Goal: Task Accomplishment & Management: Use online tool/utility

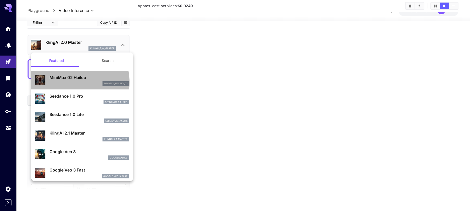
click at [70, 82] on div "minimax_hailuo_02" at bounding box center [88, 83] width 79 height 5
type input "**********"
type input "***"
type input "*"
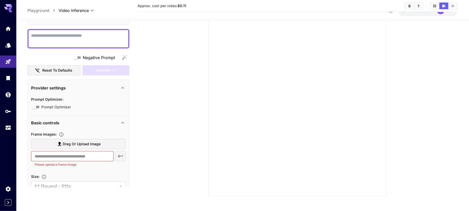
scroll to position [30, 0]
click at [84, 113] on div "Prompt Optimizer : Prompt Optimizer" at bounding box center [78, 104] width 95 height 20
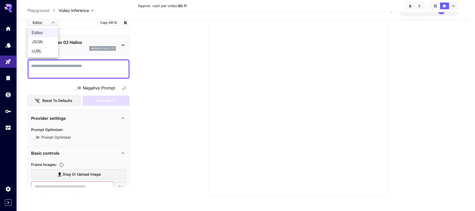
click at [49, 22] on body "**********" at bounding box center [237, 72] width 475 height 277
click at [46, 52] on span "cURL" at bounding box center [43, 51] width 22 height 6
type input "****"
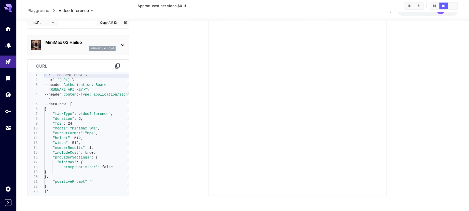
click at [119, 65] on icon at bounding box center [118, 66] width 6 height 6
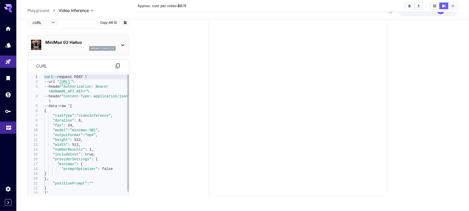
click at [12, 126] on link at bounding box center [8, 128] width 16 height 12
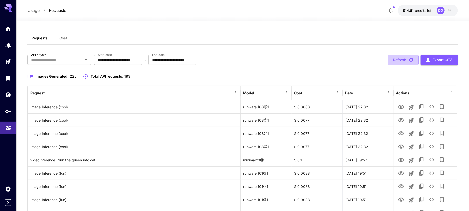
click at [405, 59] on button "Refresh" at bounding box center [403, 60] width 31 height 10
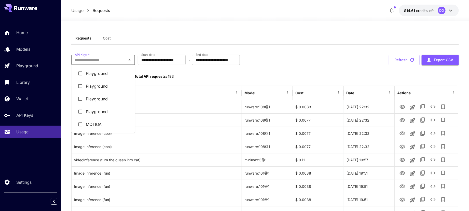
click at [117, 60] on input "API Keys   *" at bounding box center [99, 59] width 52 height 7
click at [123, 125] on li "MOTIQA" at bounding box center [103, 124] width 64 height 13
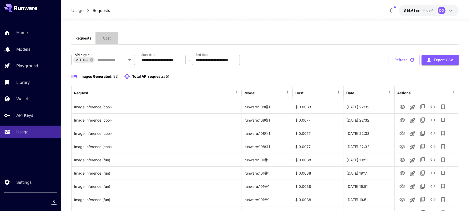
click at [110, 35] on button "Cost" at bounding box center [107, 38] width 23 height 12
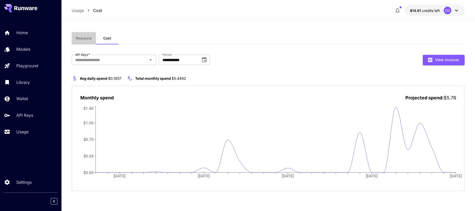
click at [90, 39] on span "Requests" at bounding box center [84, 38] width 16 height 5
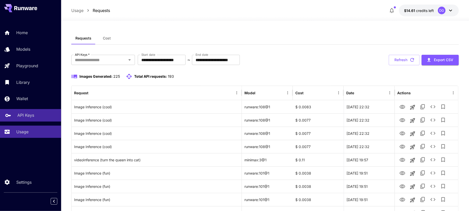
click at [46, 110] on link "API Keys" at bounding box center [30, 115] width 61 height 12
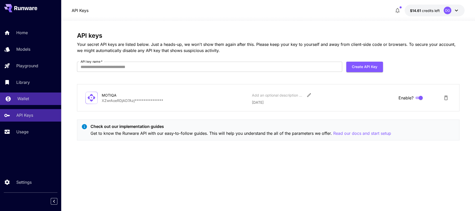
click at [40, 96] on div "Wallet" at bounding box center [37, 99] width 40 height 6
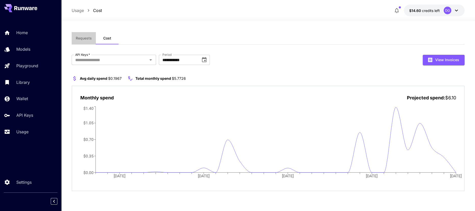
click at [84, 37] on span "Requests" at bounding box center [84, 38] width 16 height 5
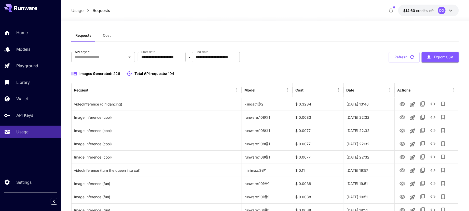
scroll to position [3, 0]
click at [75, 73] on icon at bounding box center [75, 73] width 6 height 4
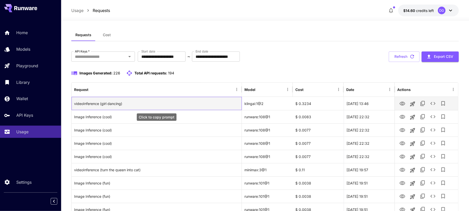
click at [222, 104] on div "videoInference (girl dancing)" at bounding box center [156, 103] width 165 height 13
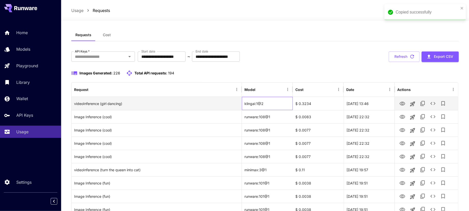
click at [280, 104] on div "klingai:1@2" at bounding box center [267, 103] width 51 height 13
click at [311, 106] on div "$ 0.3234" at bounding box center [318, 103] width 51 height 13
click at [364, 103] on div "30 Aug, 2025 13:46" at bounding box center [369, 103] width 51 height 13
